Goal: Task Accomplishment & Management: Complete application form

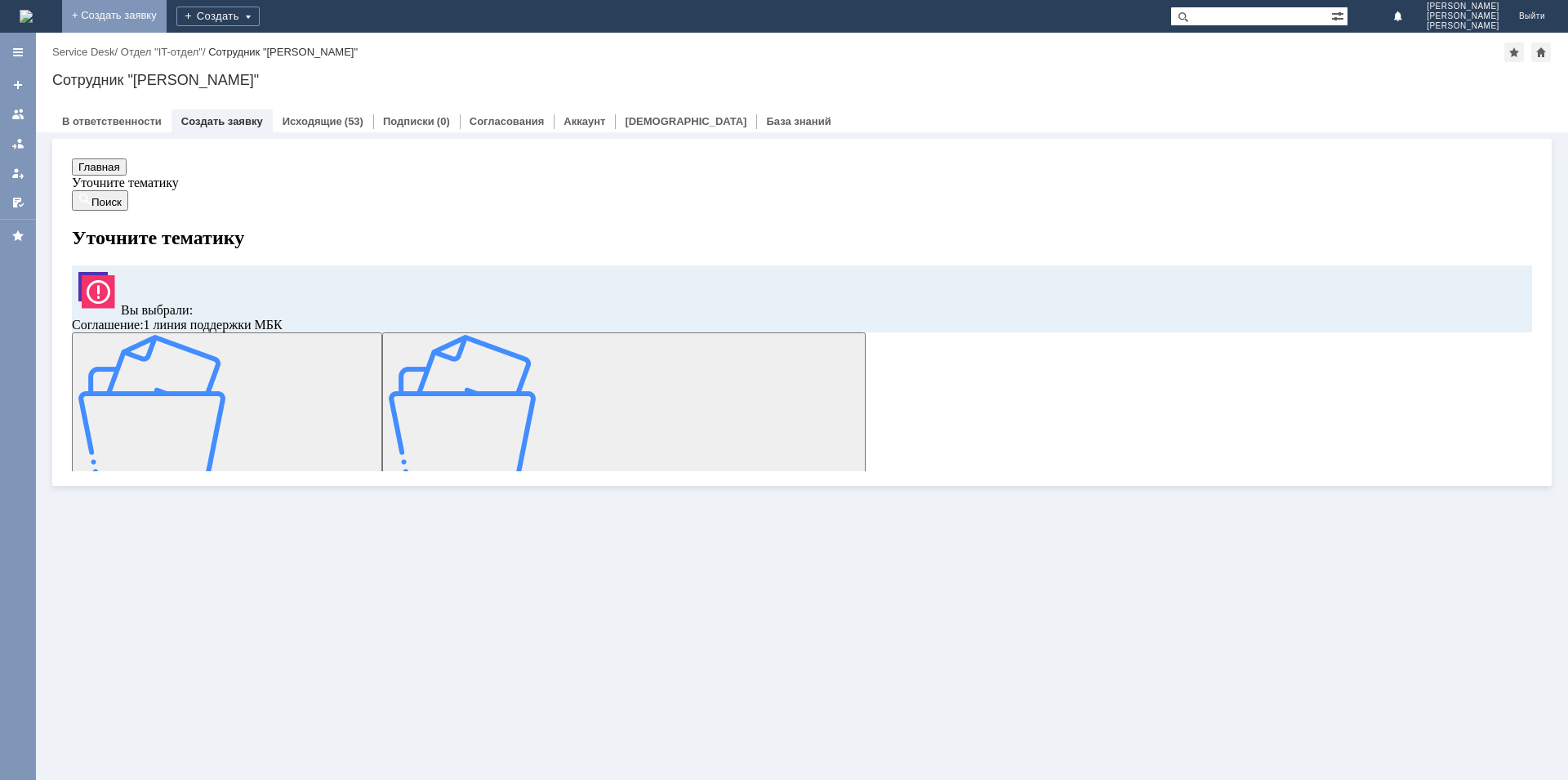
click at [166, 4] on link "+ Создать заявку" at bounding box center [114, 16] width 105 height 32
click at [166, 9] on link "+ Создать заявку" at bounding box center [114, 16] width 105 height 32
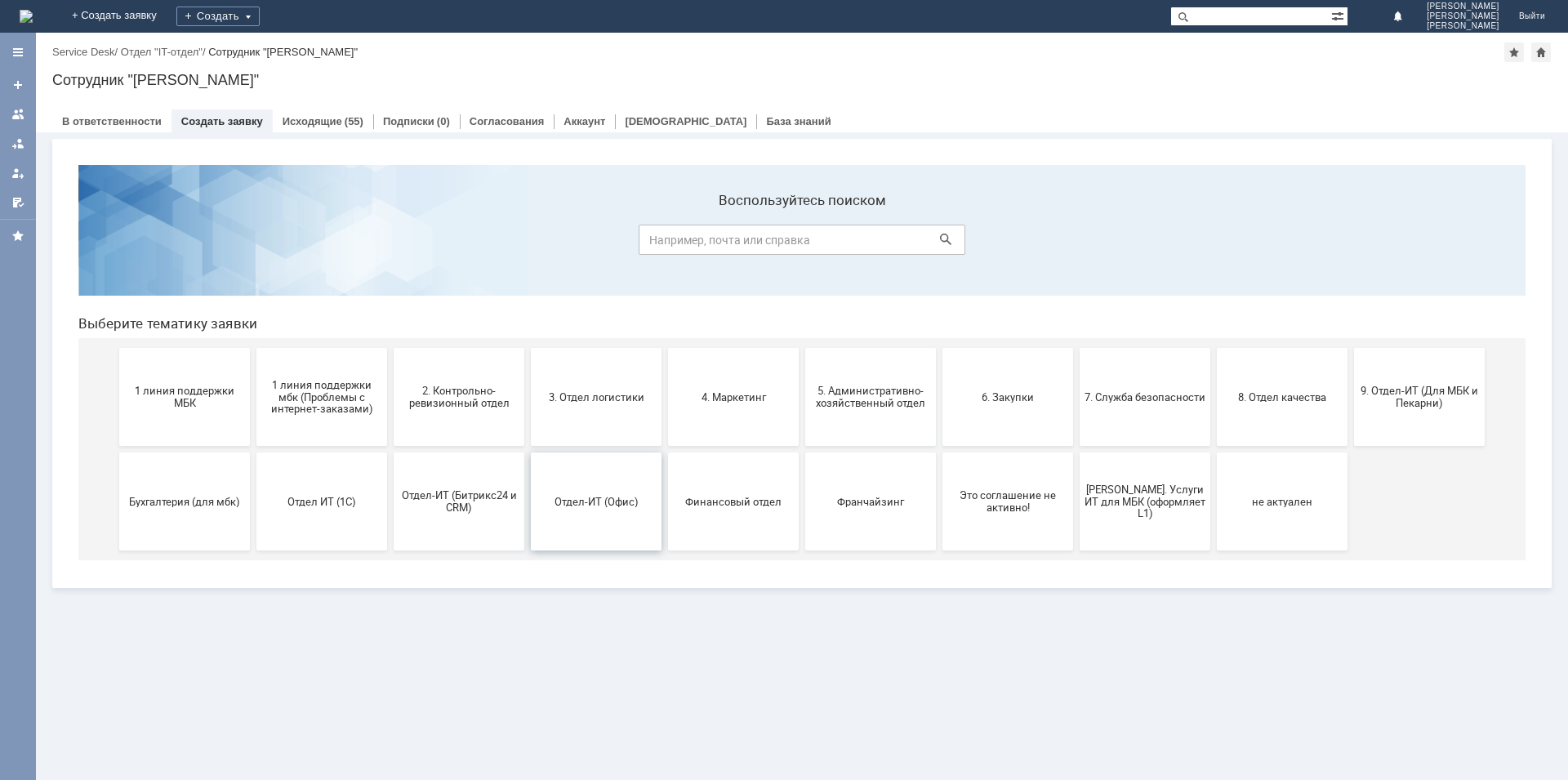
click at [637, 509] on button "Отдел-ИТ (Офис)" at bounding box center [595, 501] width 130 height 98
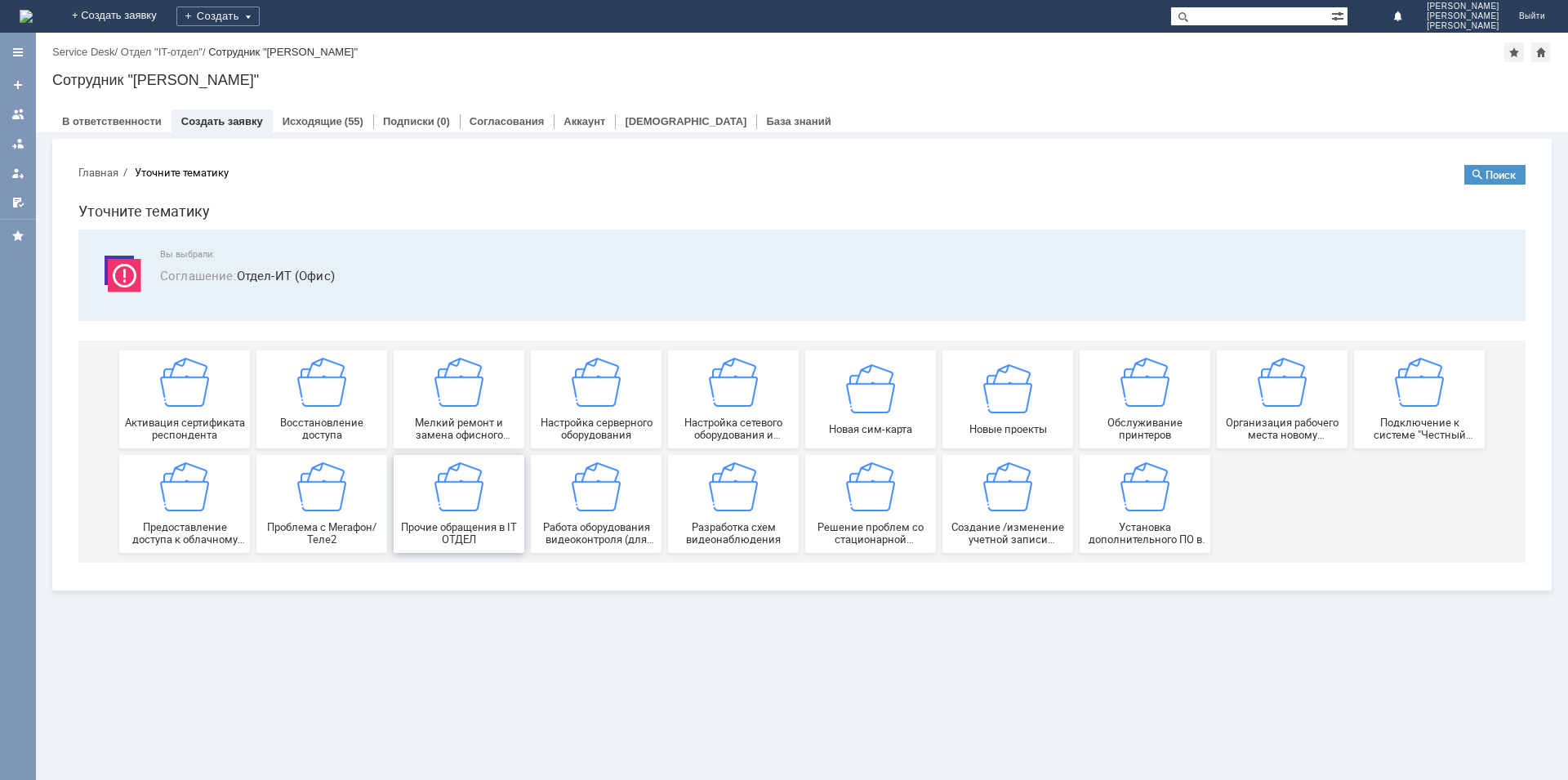
click at [474, 501] on img at bounding box center [459, 487] width 49 height 49
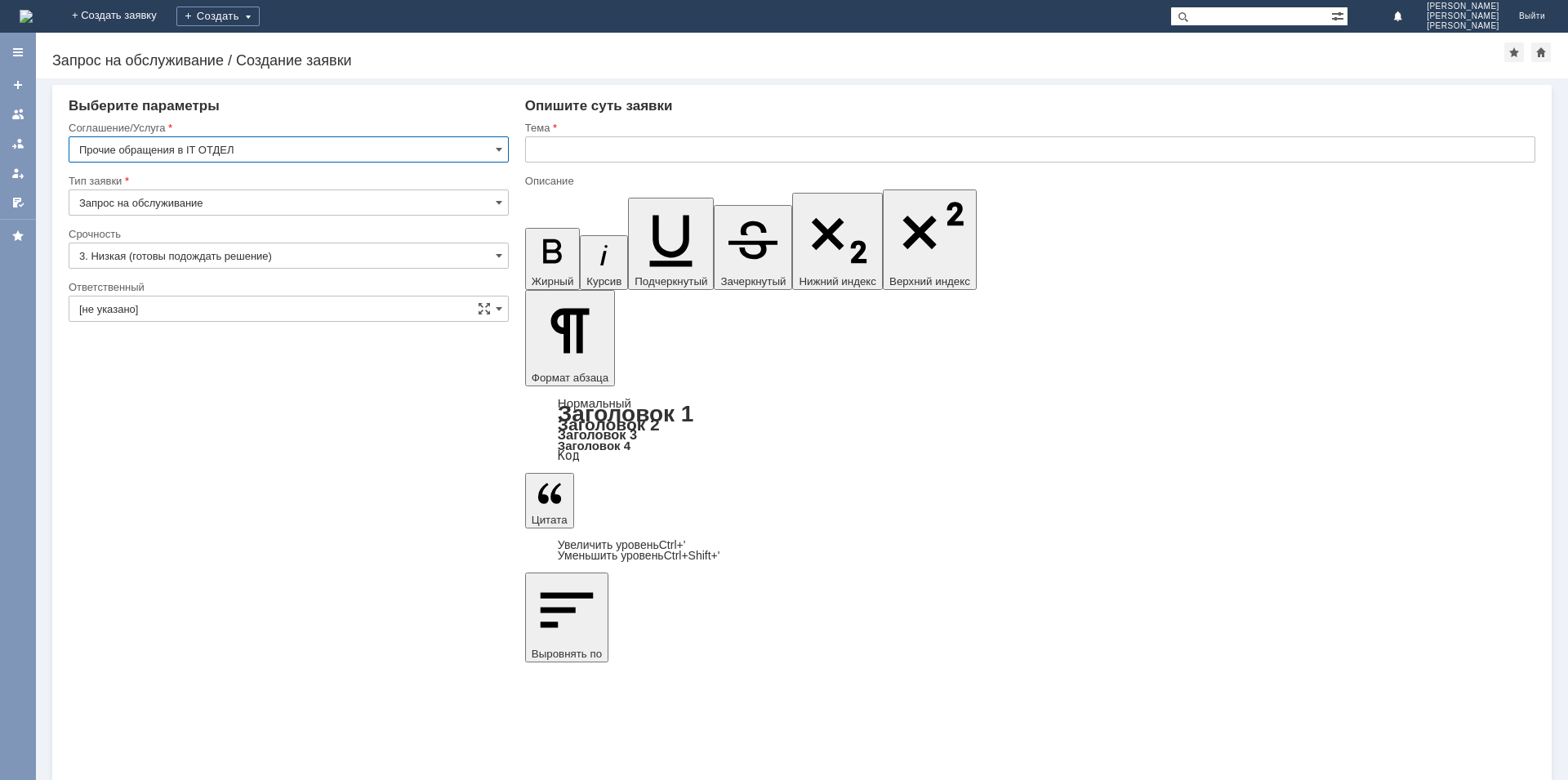
click at [616, 160] on input "text" at bounding box center [1030, 148] width 1010 height 26
click at [774, 147] on input "ПРасширить место для хранения файлов" at bounding box center [1030, 148] width 1010 height 26
paste input "cloud.bykosmetika.ru"
click at [744, 153] on input "ПРасширить место для хранения файлов cloud.bykosmetika.ru" at bounding box center [1030, 148] width 1010 height 26
type input "ПРасширить место для хранения файлов на ресуре cloud.bykosmetika.ru"
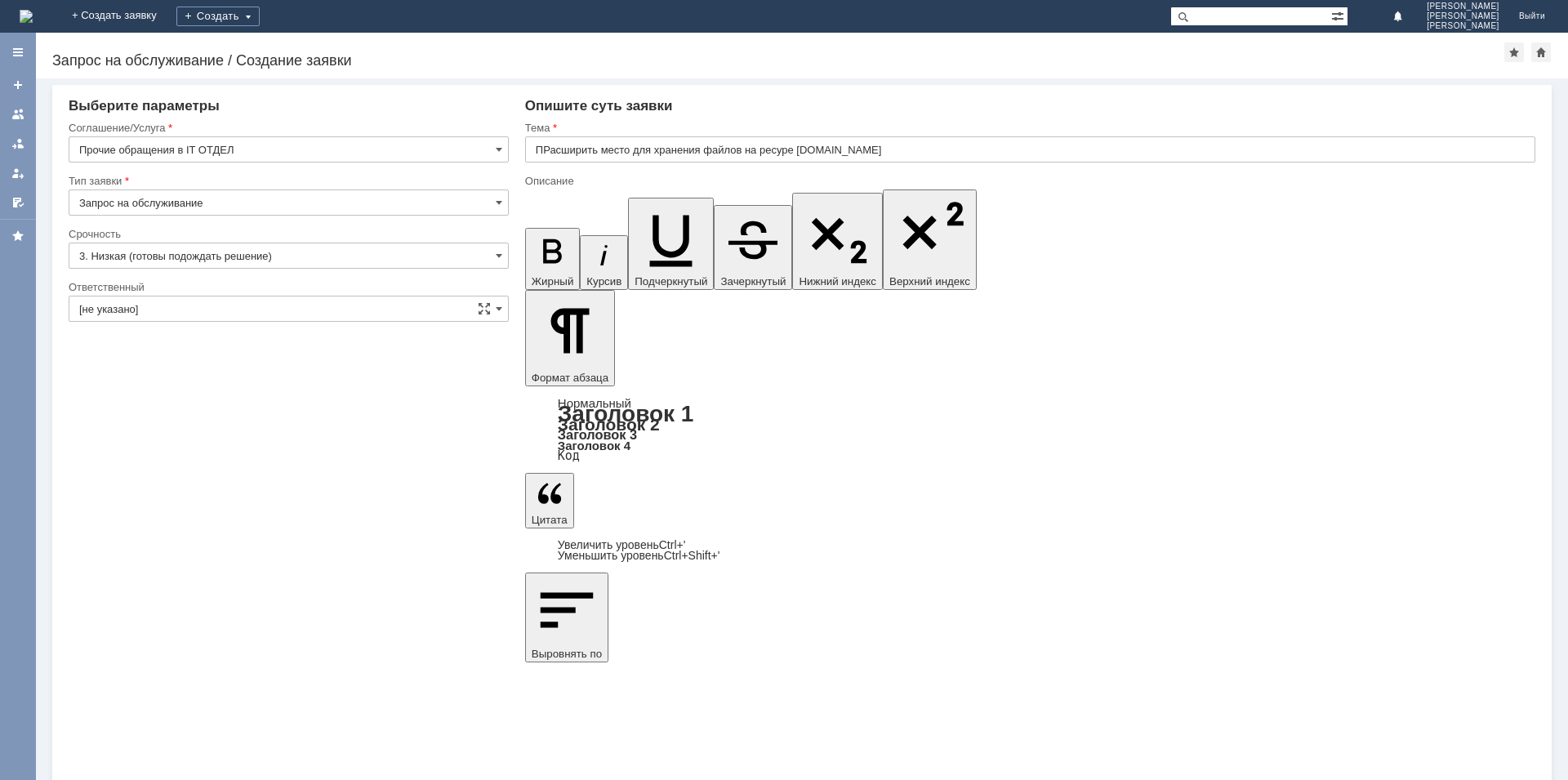
click at [898, 142] on input "ПРасширить место для хранения файлов на ресуре cloud.bykosmetika.ru" at bounding box center [1030, 148] width 1010 height 26
drag, startPoint x: 899, startPoint y: 148, endPoint x: 745, endPoint y: 153, distance: 154.1
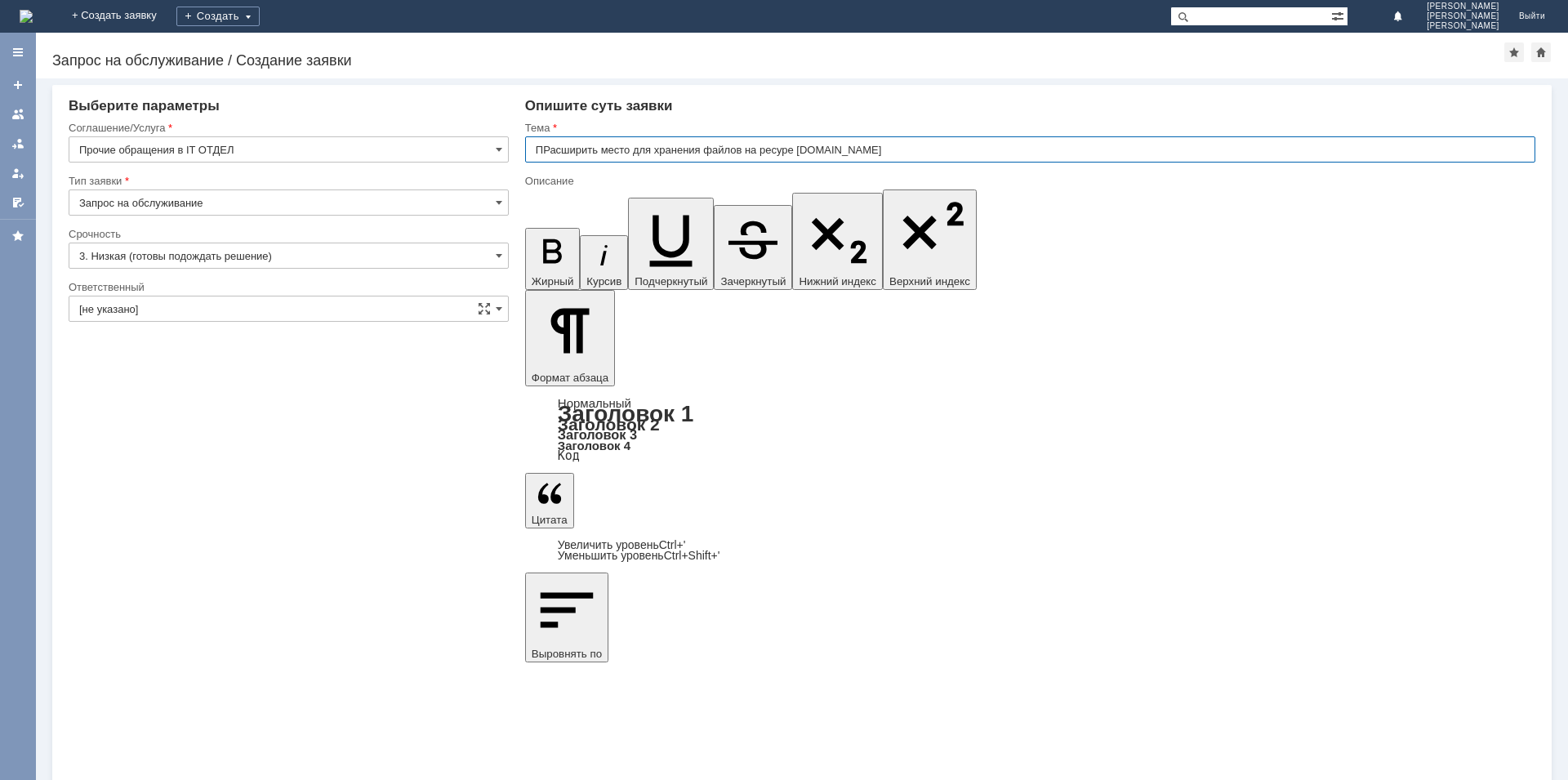
click at [745, 153] on input "ПРасширить место для хранения файлов на ресуре cloud.bykosmetika.ru" at bounding box center [1030, 148] width 1010 height 26
click at [785, 150] on input "ПРасширить место для хранения файлов на ресуре cloud.bykosmetika.ru" at bounding box center [1030, 148] width 1010 height 26
type input "ПРасширить место для хранения файлов на ресурсе cloud.bykosmetika.ru"
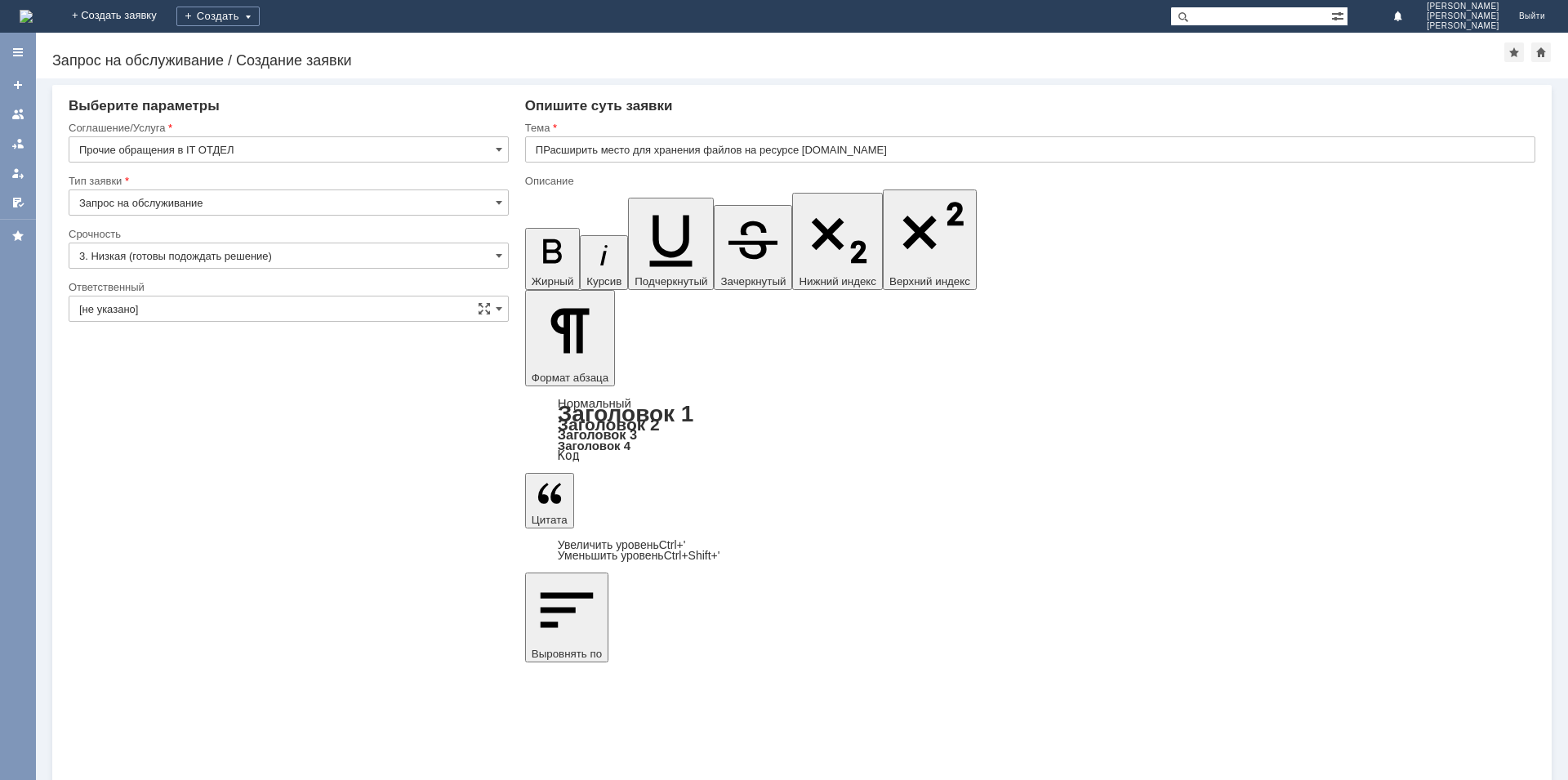
click at [292, 251] on input "3. Низкая (готовы подождать решение)" at bounding box center [288, 255] width 440 height 26
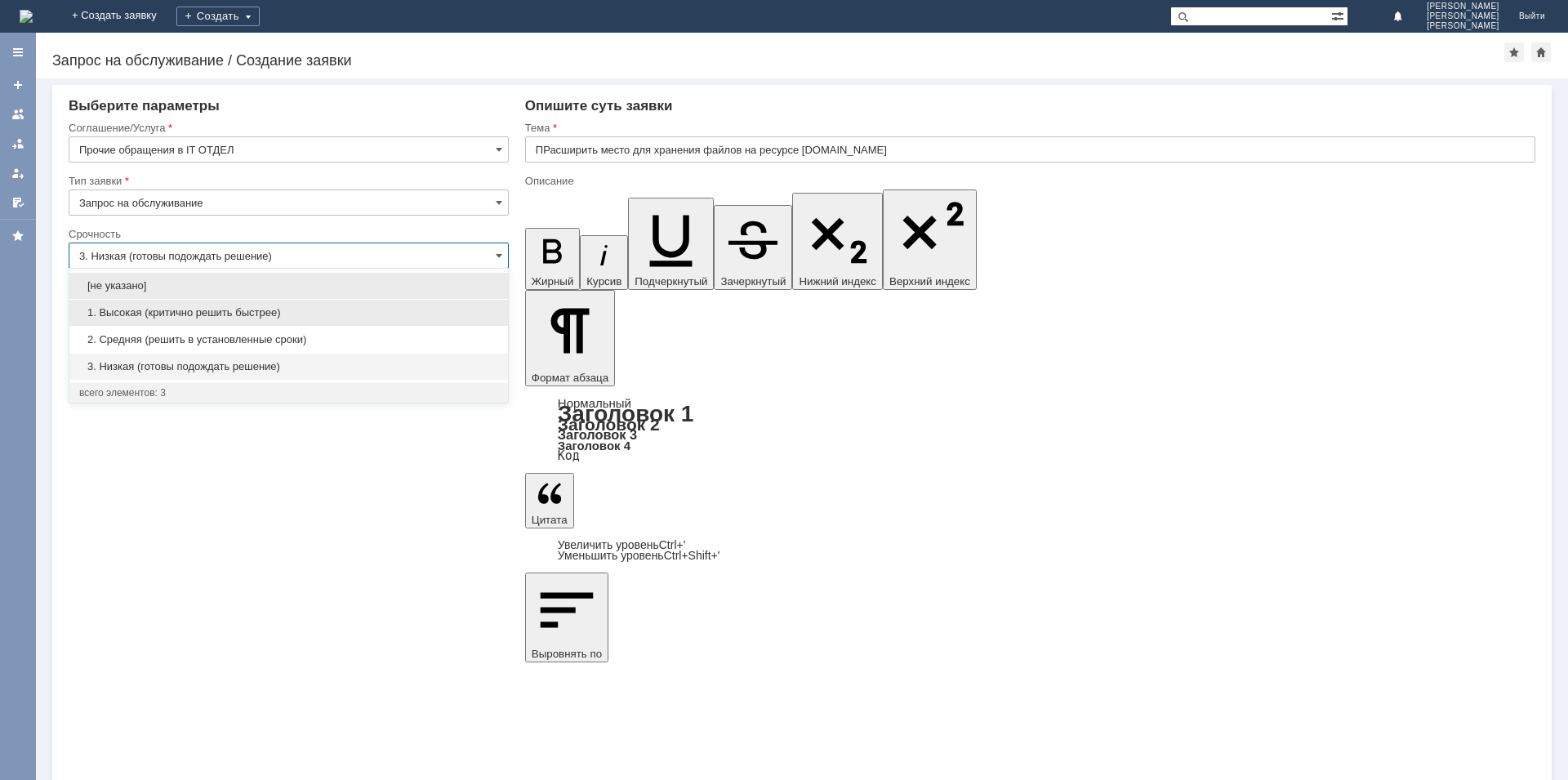
click at [229, 321] on div "1. Высокая (критично решить быстрее)" at bounding box center [288, 312] width 438 height 26
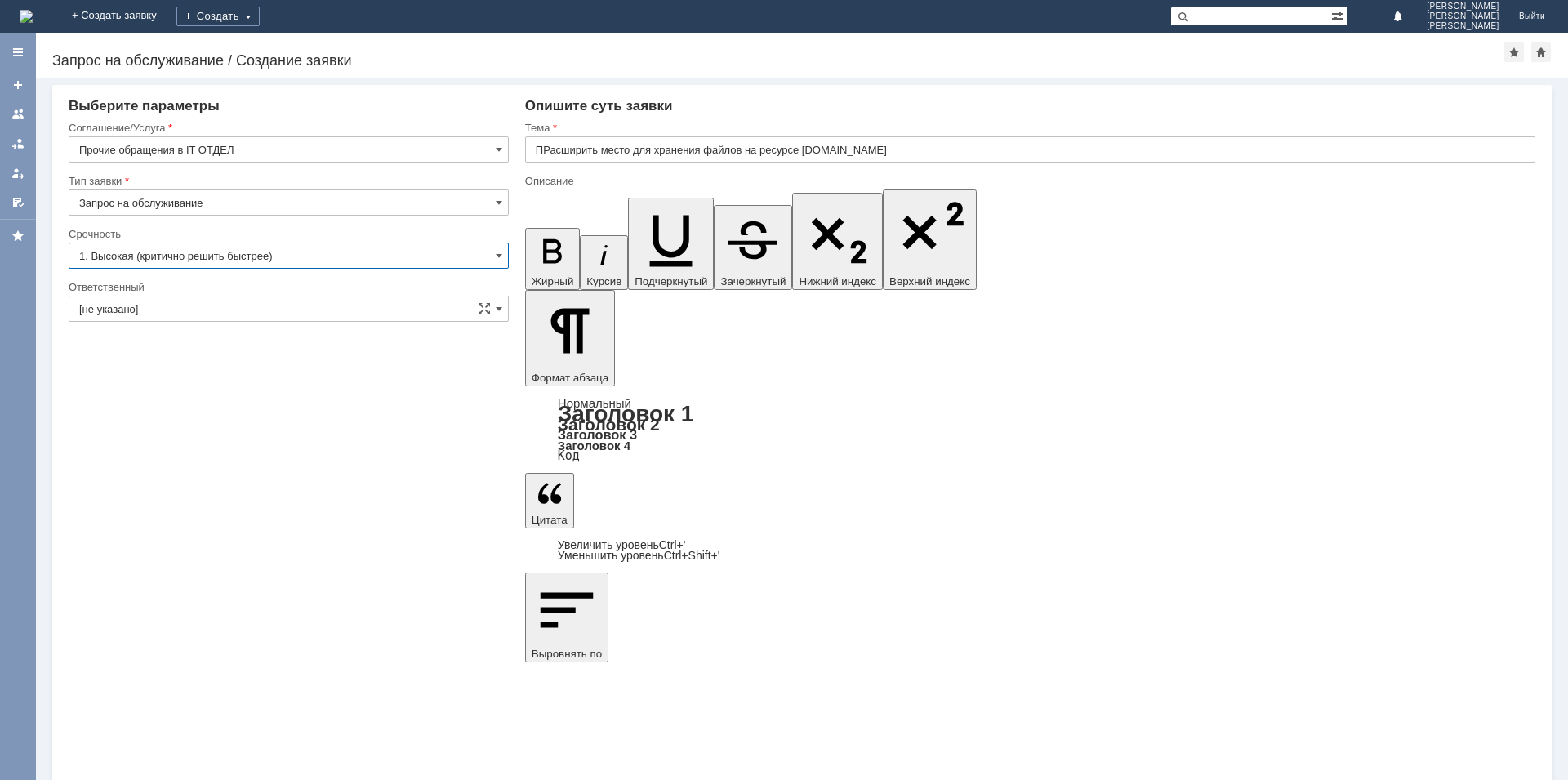
type input "1. Высокая (критично решить быстрее)"
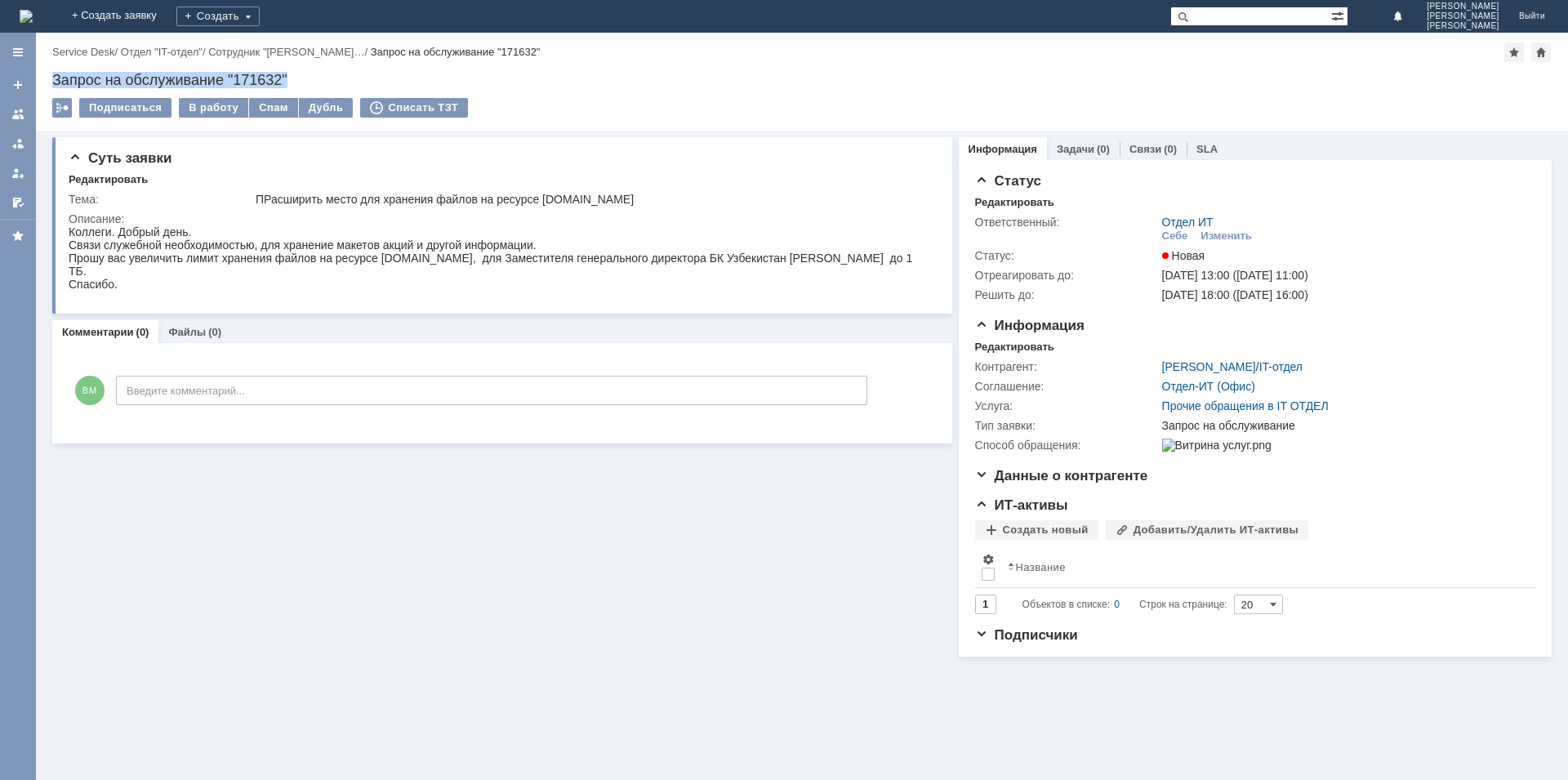
drag, startPoint x: 301, startPoint y: 76, endPoint x: 48, endPoint y: 74, distance: 253.0
click at [52, 74] on div "Запрос на обслуживание "171632"" at bounding box center [802, 80] width 1500 height 16
copy div "Запрос на обслуживание "171632""
